Goal: Task Accomplishment & Management: Manage account settings

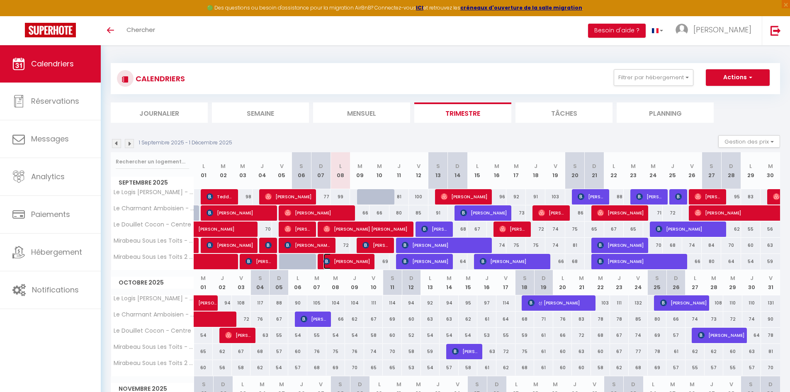
click at [359, 264] on span "[PERSON_NAME]" at bounding box center [346, 261] width 46 height 16
select select "OK"
select select "KO"
select select "0"
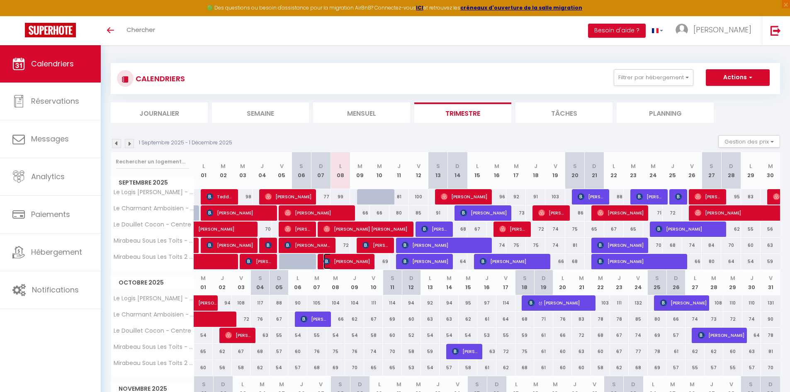
select select "1"
select select
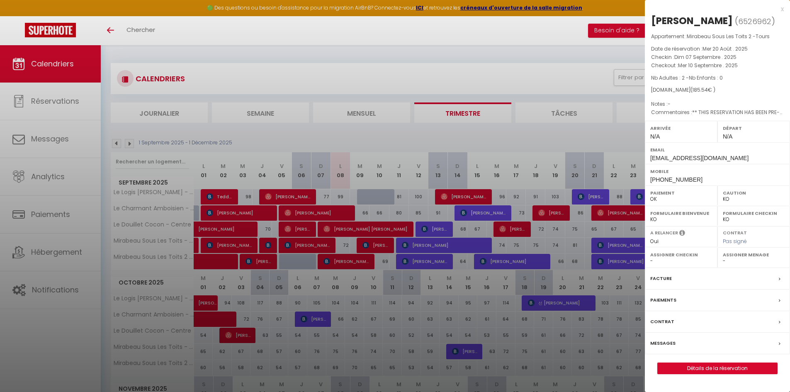
click at [358, 262] on div at bounding box center [395, 196] width 790 height 392
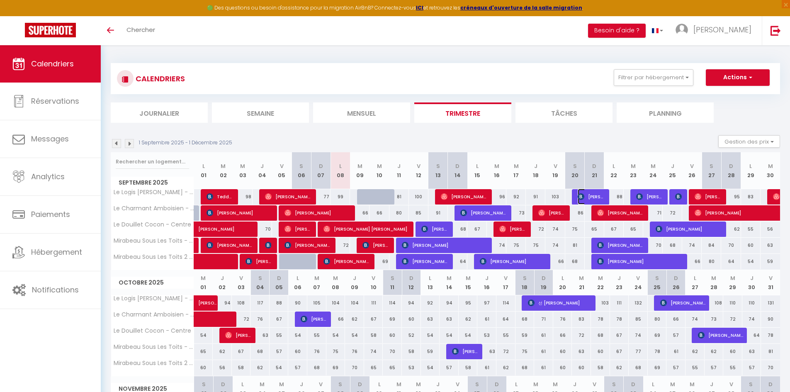
click at [580, 196] on img at bounding box center [580, 196] width 7 height 7
select select "OK"
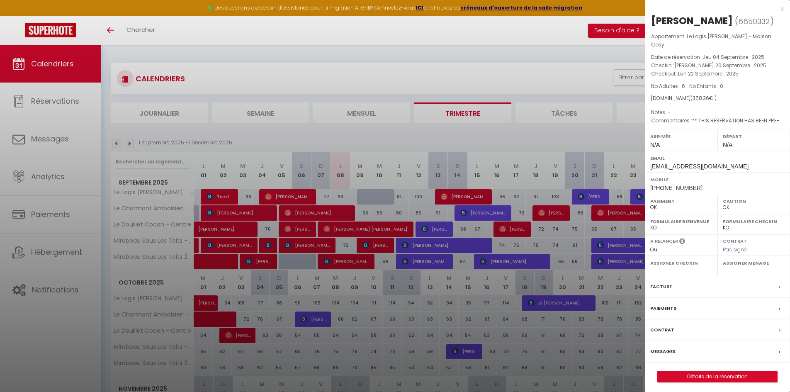
click at [581, 196] on div at bounding box center [395, 196] width 790 height 392
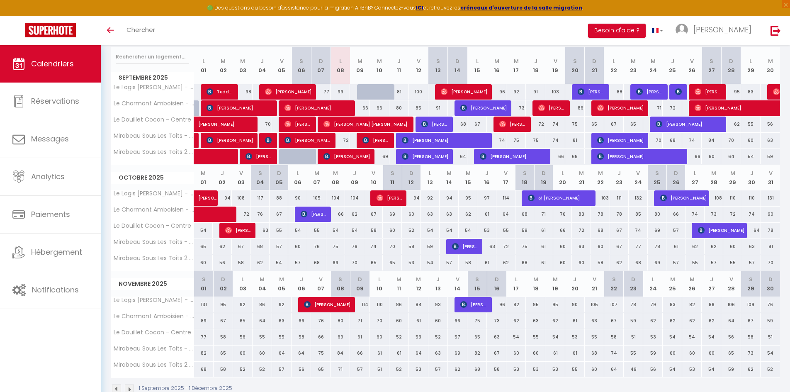
scroll to position [125, 0]
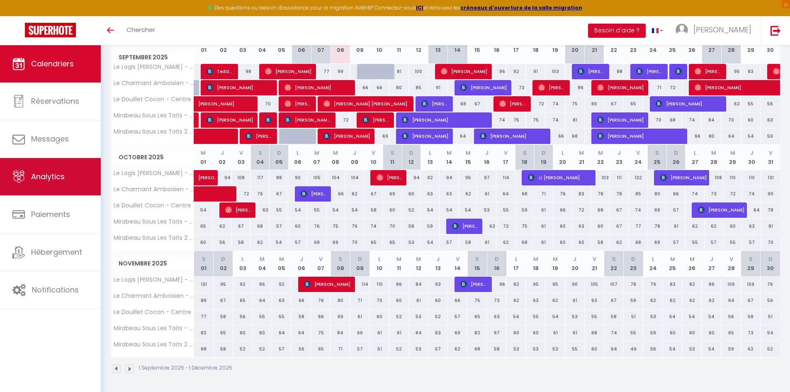
click at [57, 182] on span "Analytics" at bounding box center [48, 176] width 34 height 10
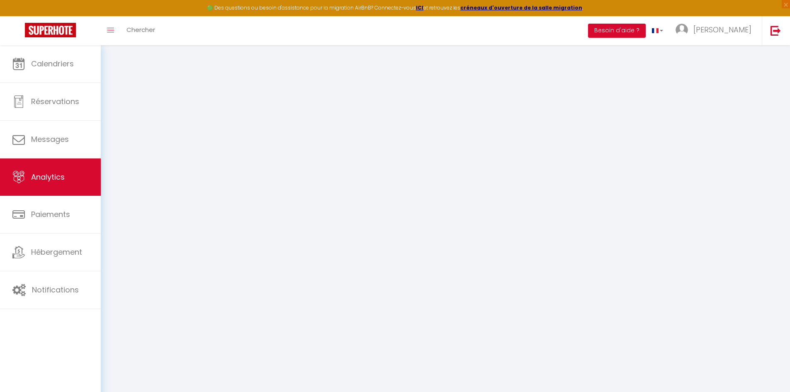
select select "2025"
select select "9"
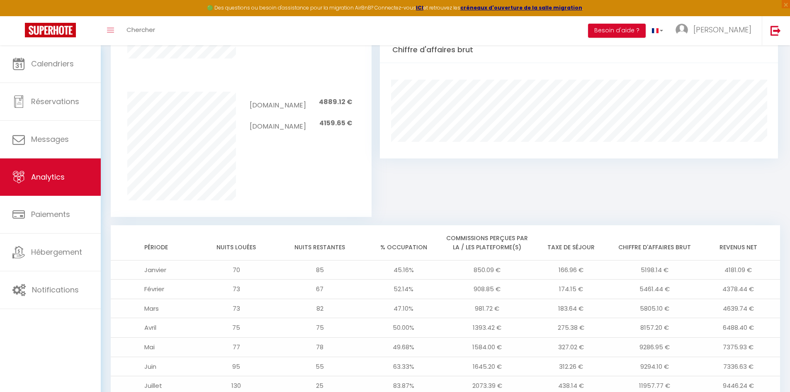
scroll to position [642, 0]
